Goal: Download file/media

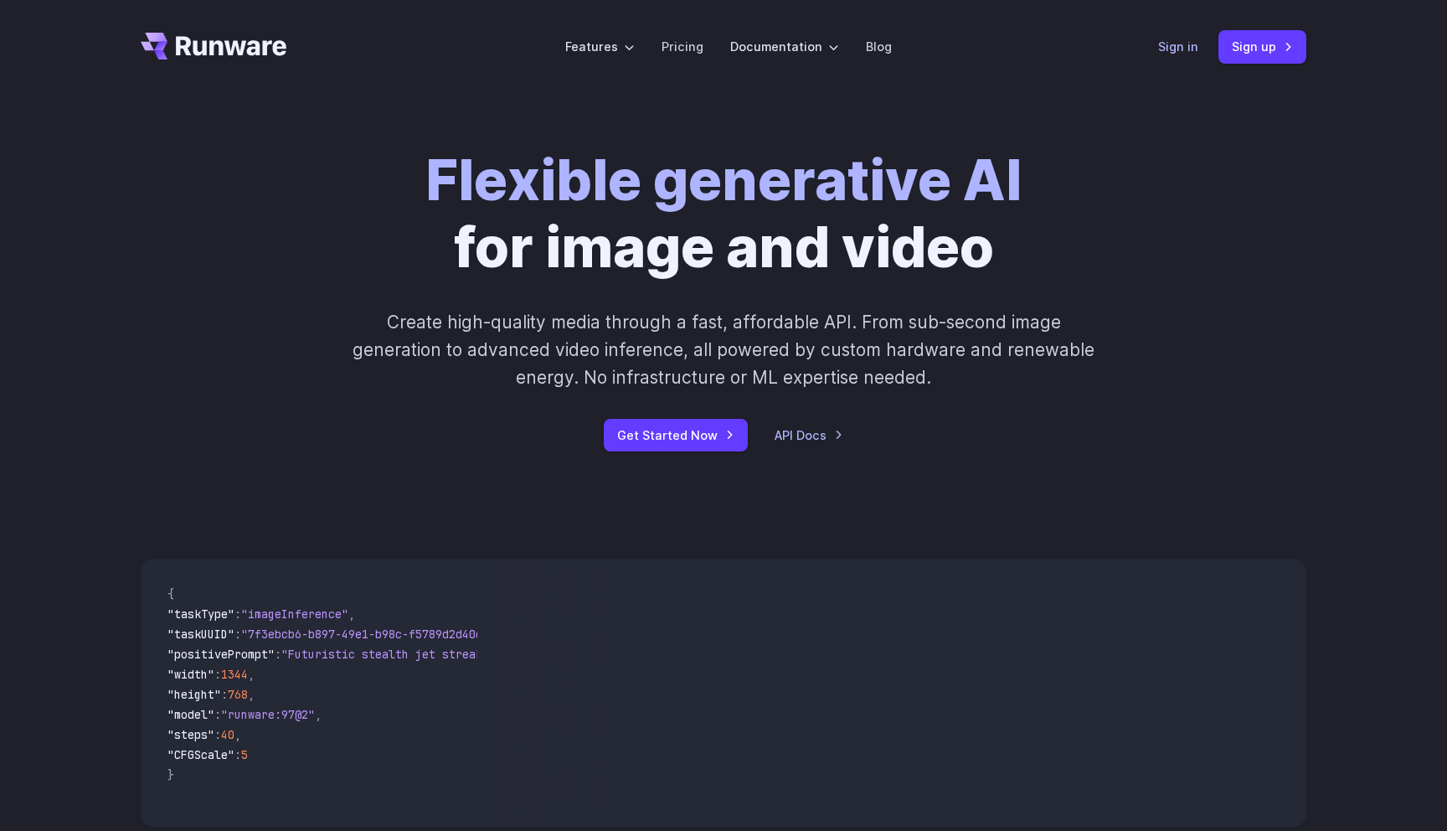
click at [1177, 52] on link "Sign in" at bounding box center [1178, 46] width 40 height 19
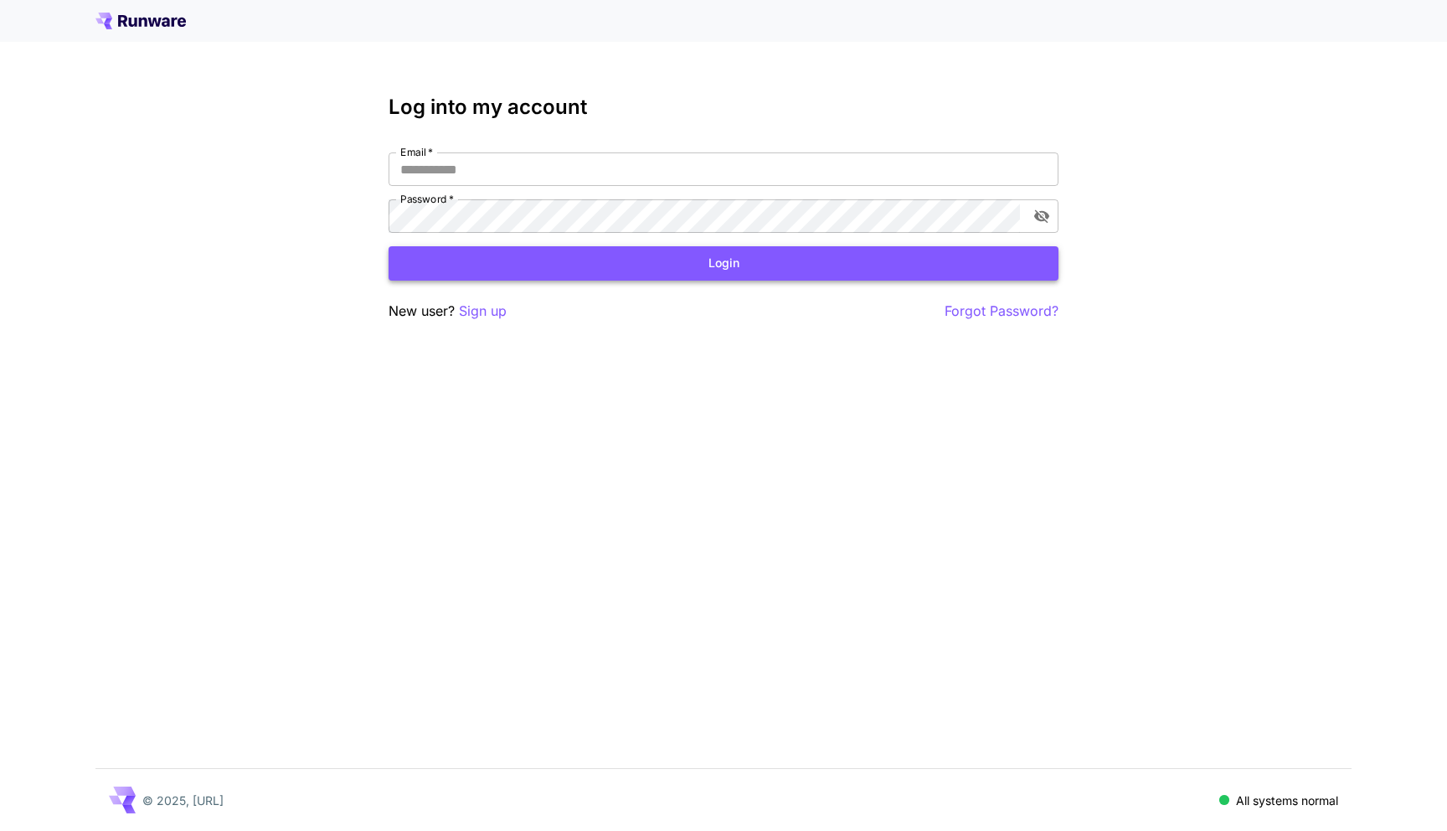
type input "**********"
click at [641, 267] on button "Login" at bounding box center [724, 263] width 670 height 34
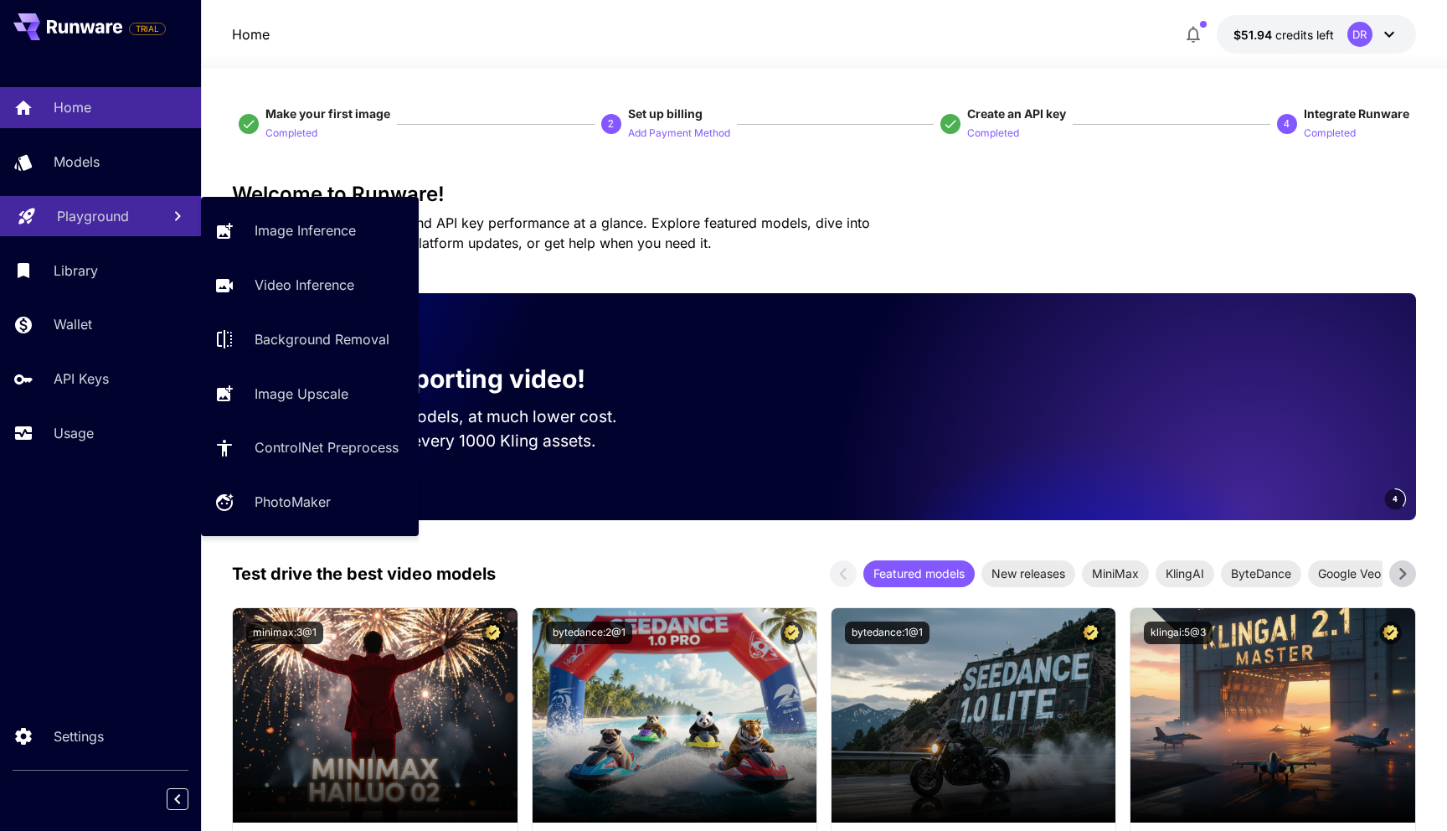
click at [80, 214] on p "Playground" at bounding box center [93, 216] width 72 height 20
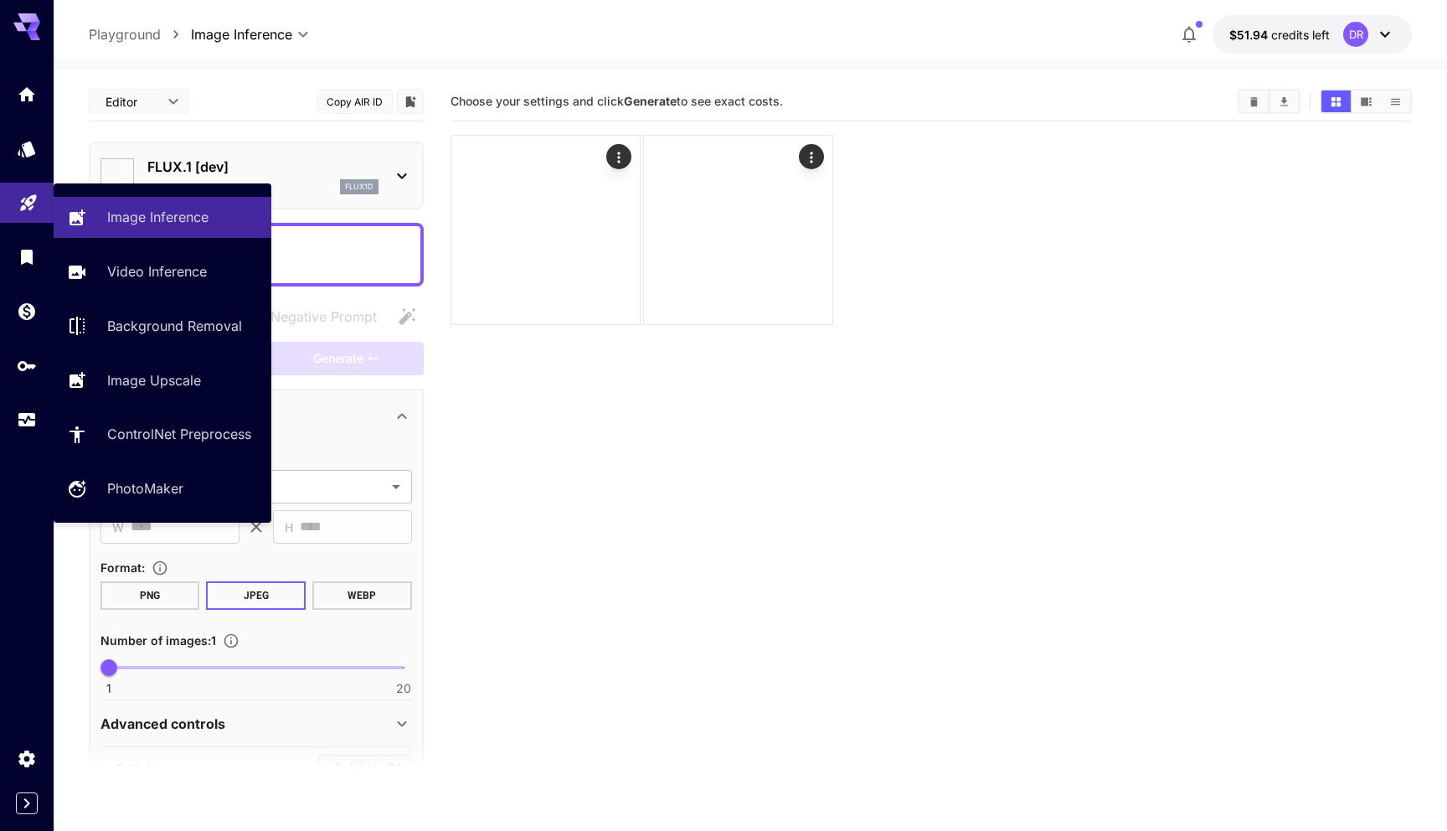
type input "**********"
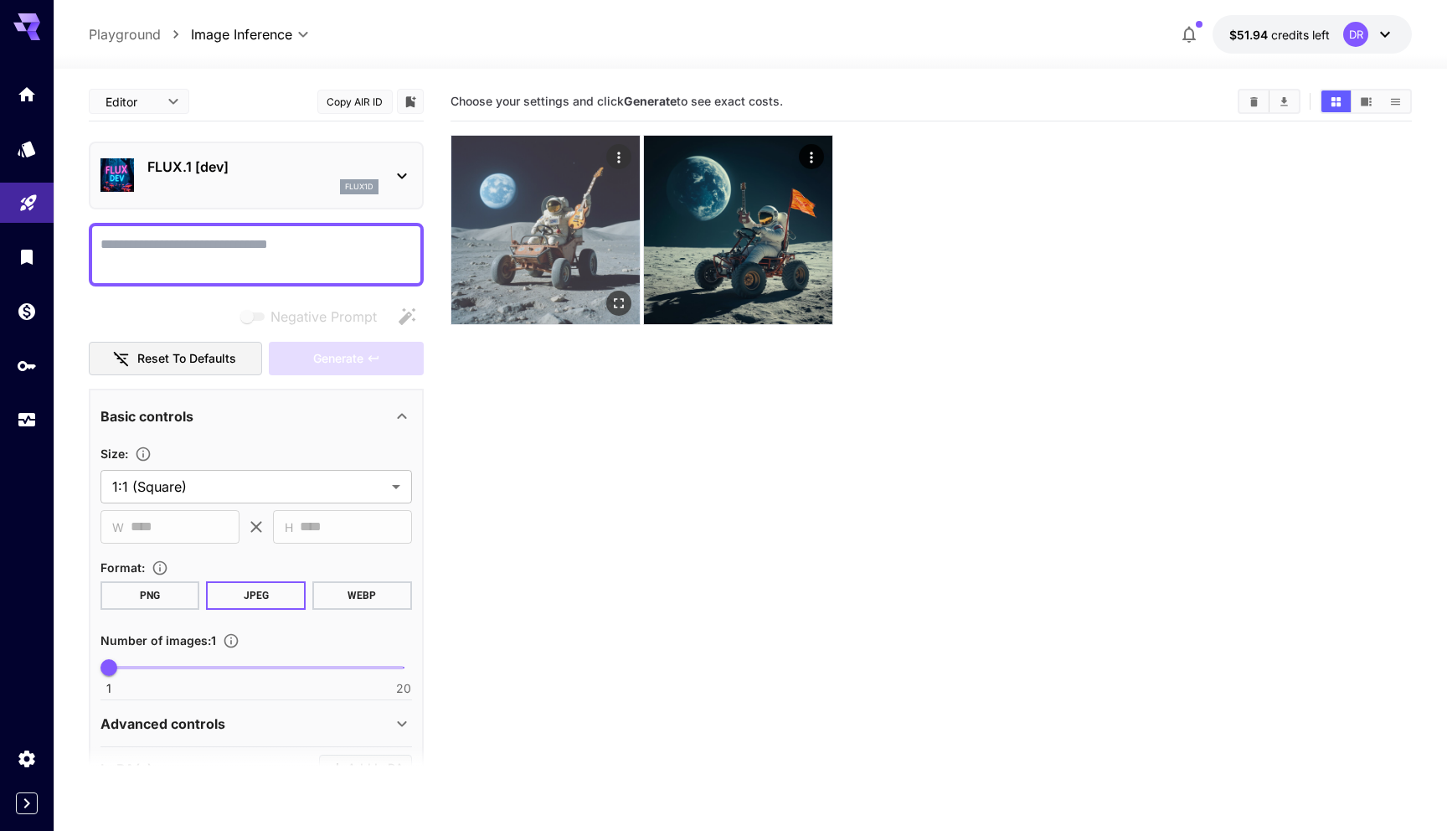
click at [565, 218] on img at bounding box center [545, 230] width 188 height 188
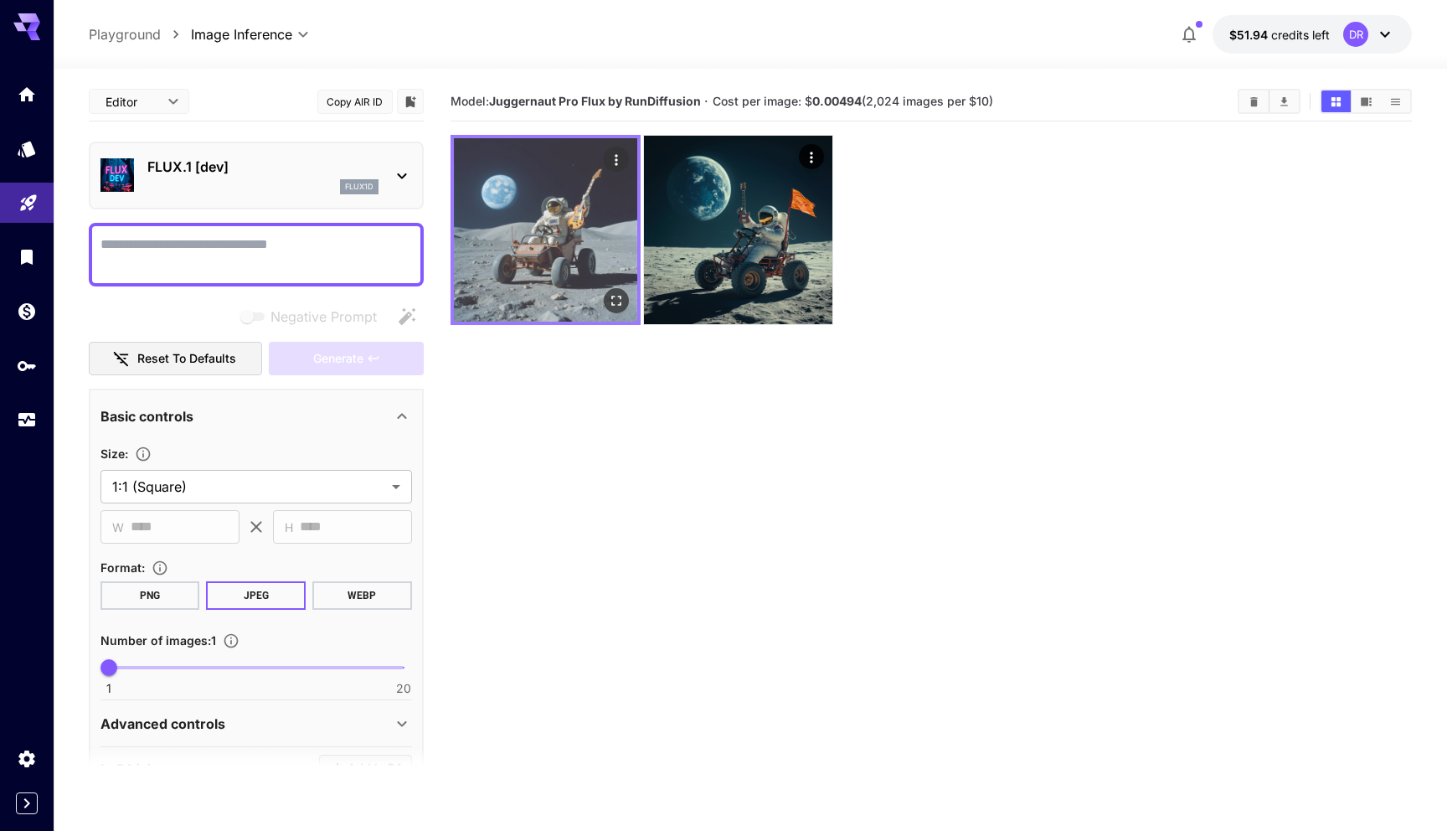
click at [560, 223] on img at bounding box center [545, 229] width 183 height 183
click at [575, 222] on img at bounding box center [545, 229] width 183 height 183
click at [615, 159] on icon "Actions" at bounding box center [616, 159] width 3 height 11
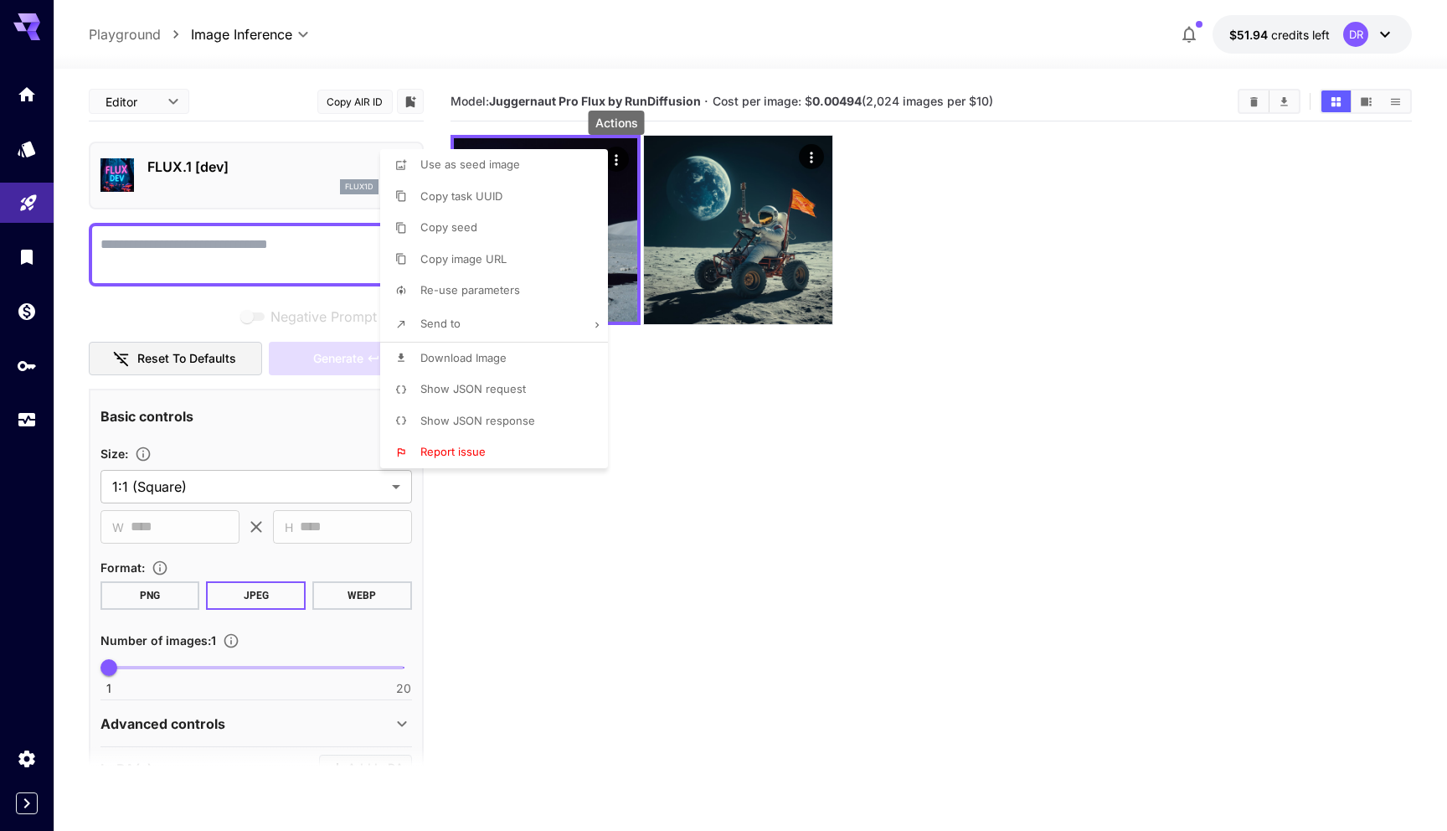
click at [467, 362] on span "Download Image" at bounding box center [463, 357] width 86 height 13
click at [802, 427] on div at bounding box center [723, 415] width 1447 height 831
